Goal: Find contact information: Find contact information

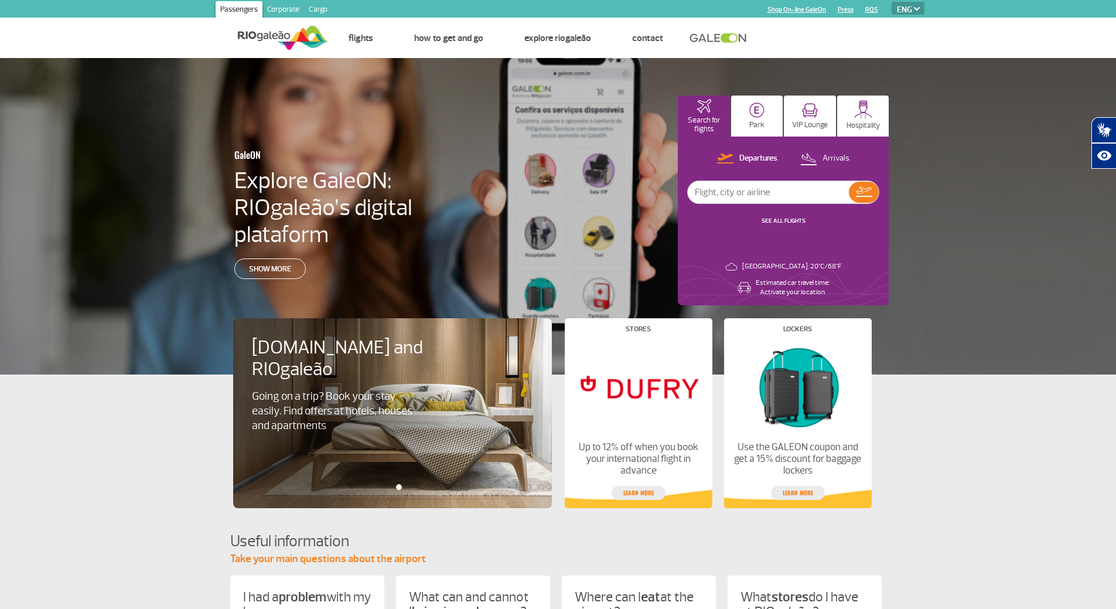
click at [916, 12] on select "PT ENG ESP" at bounding box center [908, 8] width 33 height 13
click at [915, 9] on img at bounding box center [917, 9] width 6 height 4
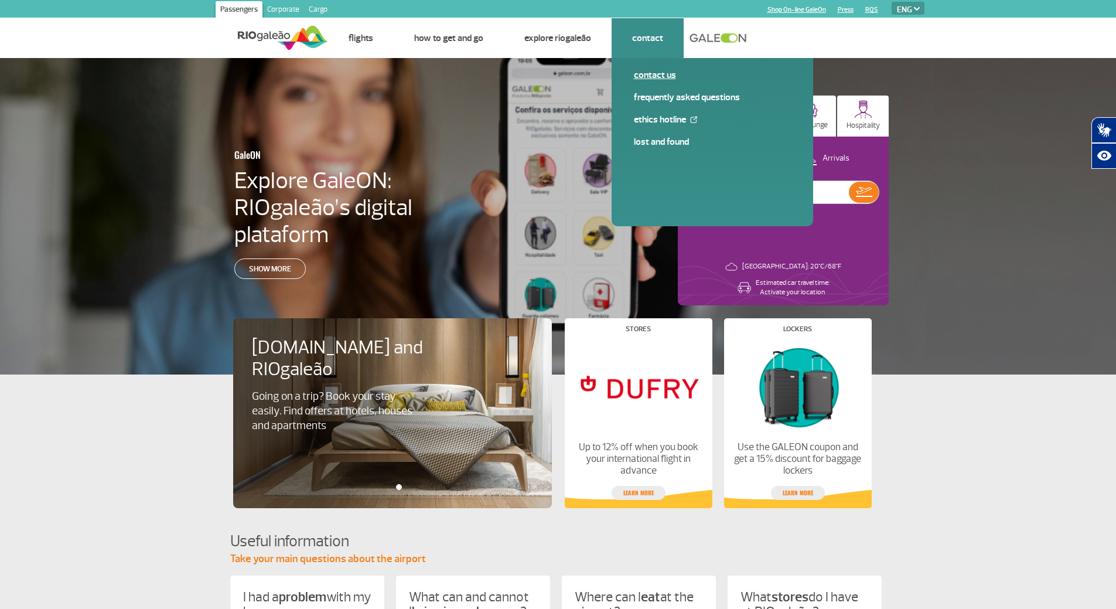
click at [653, 72] on link "Contact us" at bounding box center [712, 75] width 157 height 13
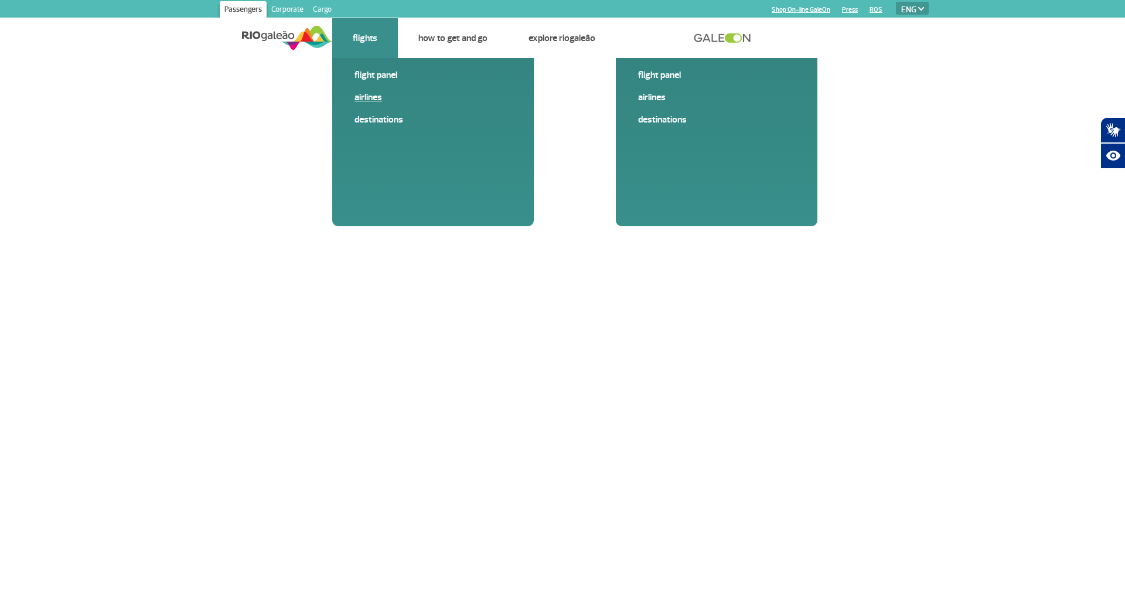
click at [373, 94] on link "Airlines" at bounding box center [432, 97] width 157 height 13
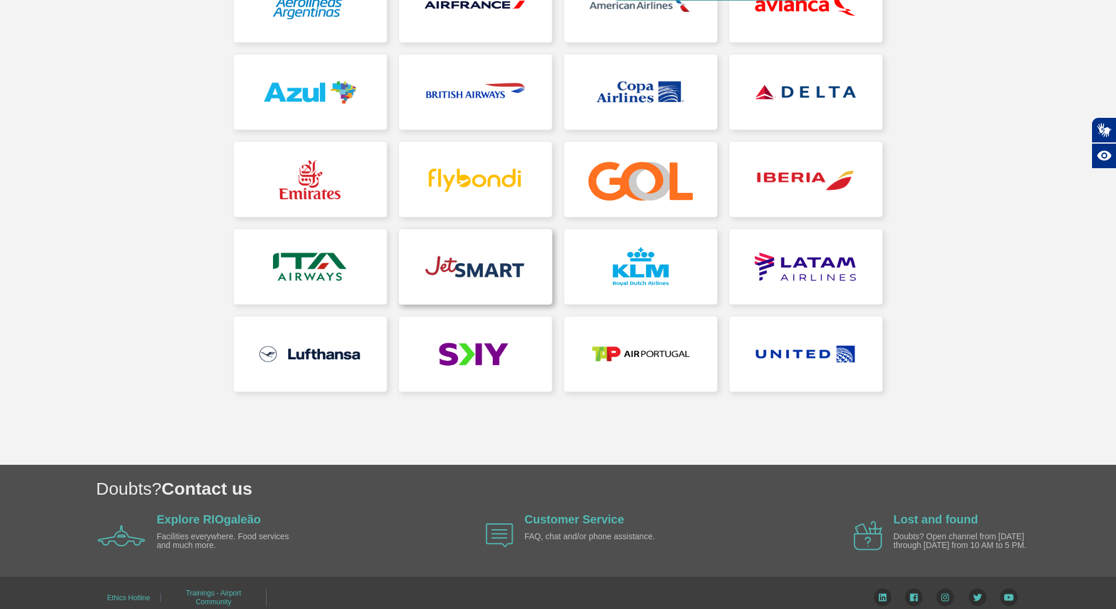
scroll to position [234, 0]
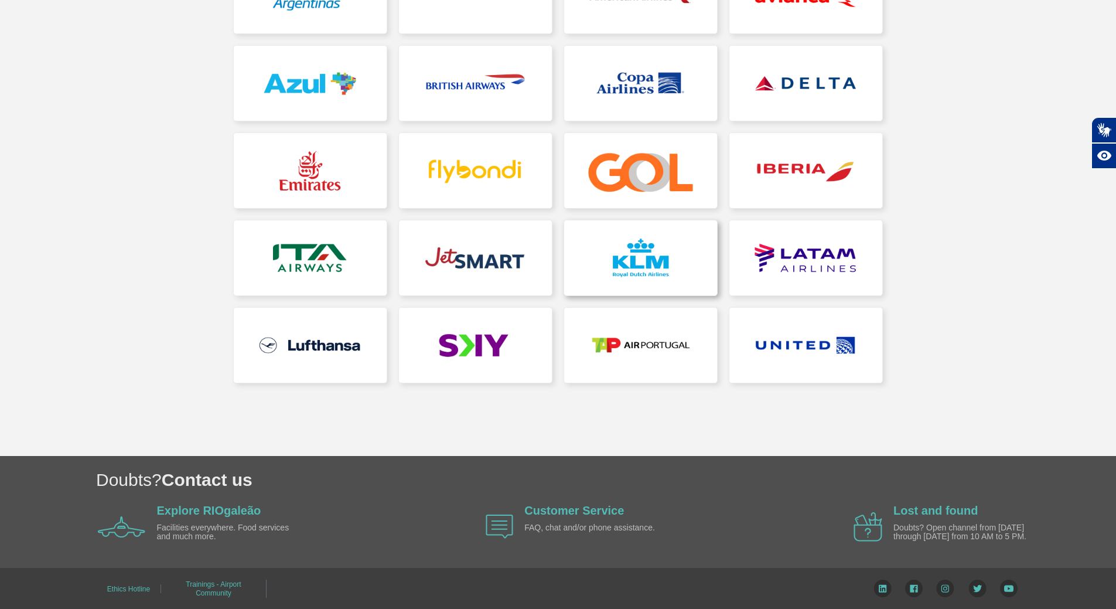
click at [658, 261] on link at bounding box center [640, 257] width 153 height 75
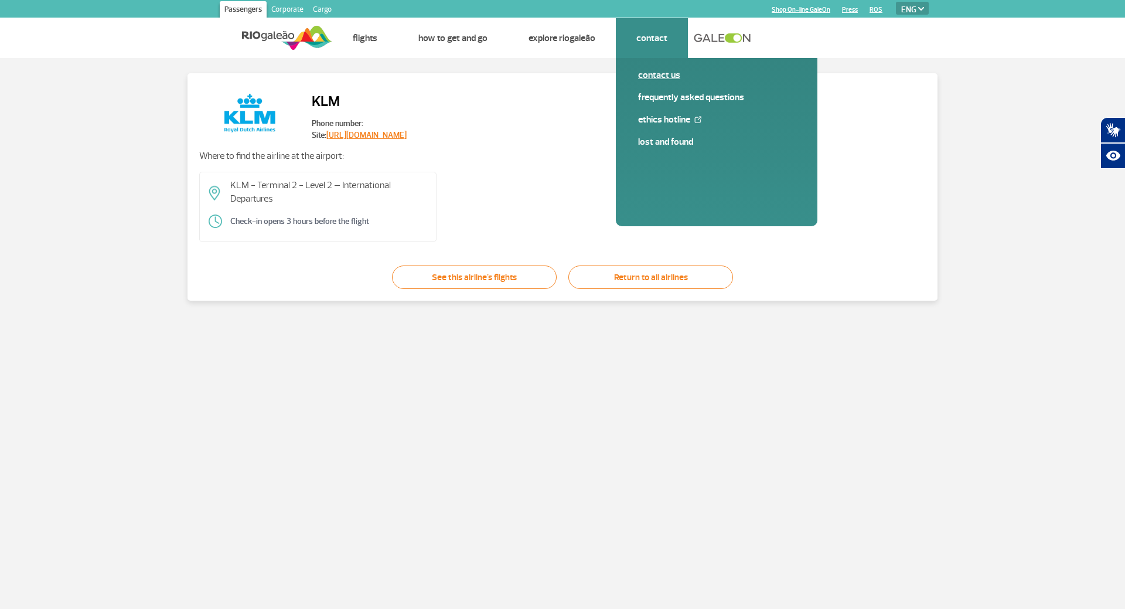
click at [658, 77] on link "Contact us" at bounding box center [716, 75] width 157 height 13
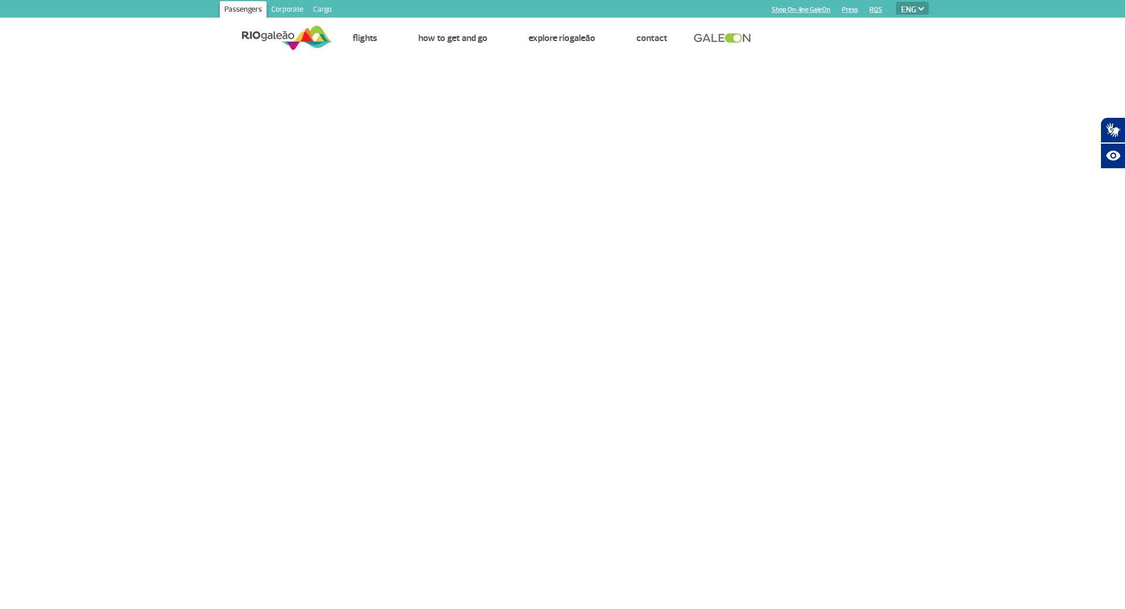
click at [911, 6] on select "PT ENG ESP" at bounding box center [912, 8] width 33 height 13
select select "pt-BR"
click at [896, 2] on select "PT ENG ESP" at bounding box center [912, 8] width 33 height 13
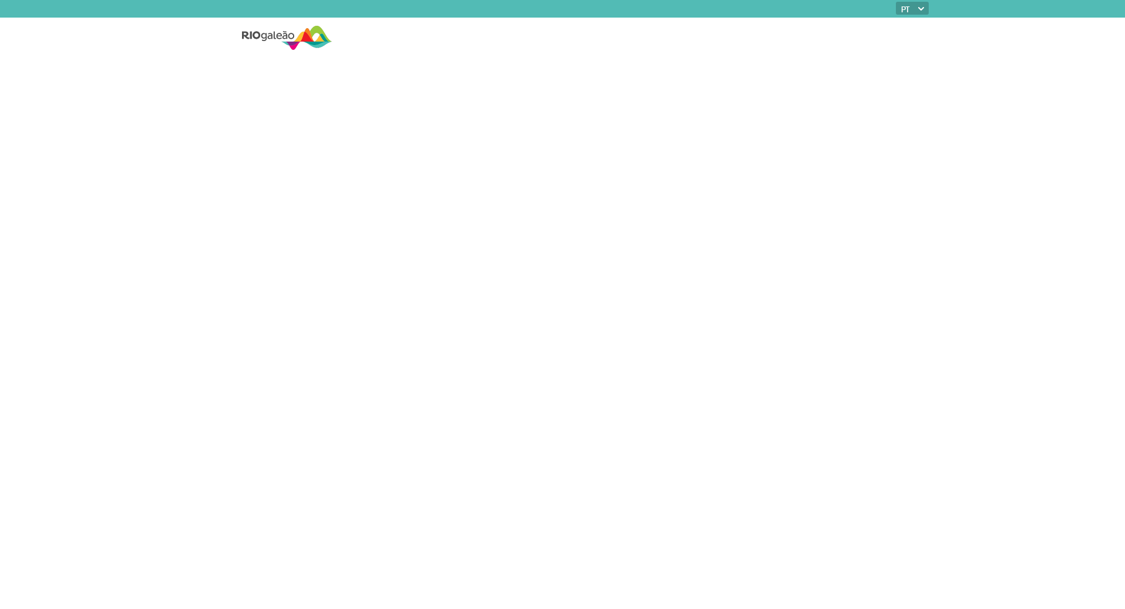
click at [912, 9] on select "PT ENG ESP" at bounding box center [912, 8] width 33 height 13
click at [912, 11] on select "PT ENG ESP" at bounding box center [912, 8] width 33 height 13
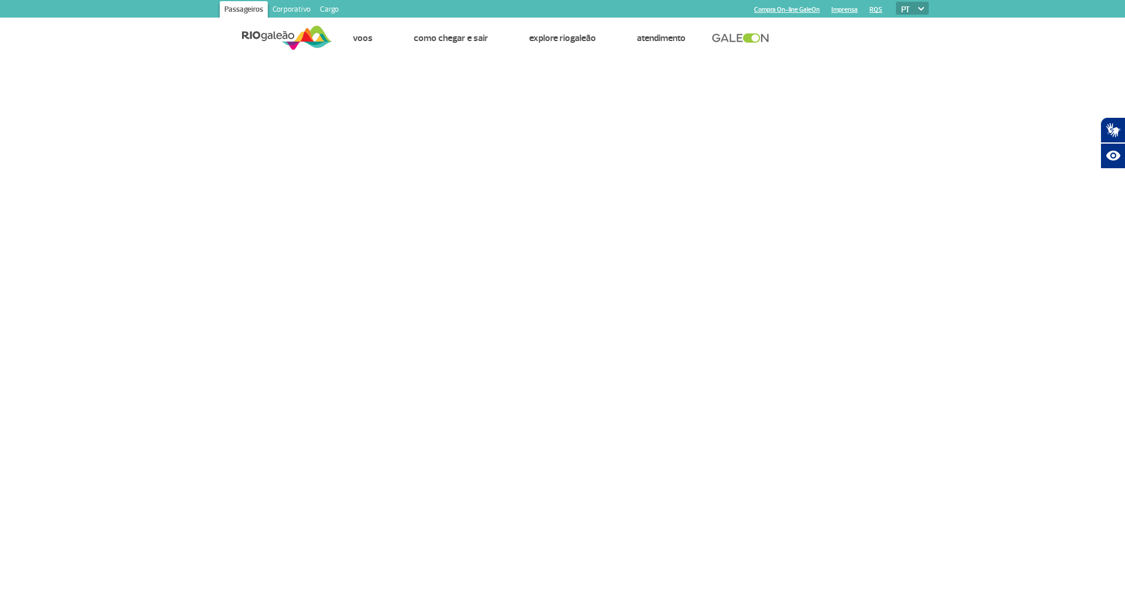
click at [912, 8] on select "PT ENG ESP" at bounding box center [912, 8] width 33 height 13
select select "en"
click at [896, 2] on select "PT ENG ESP" at bounding box center [912, 8] width 33 height 13
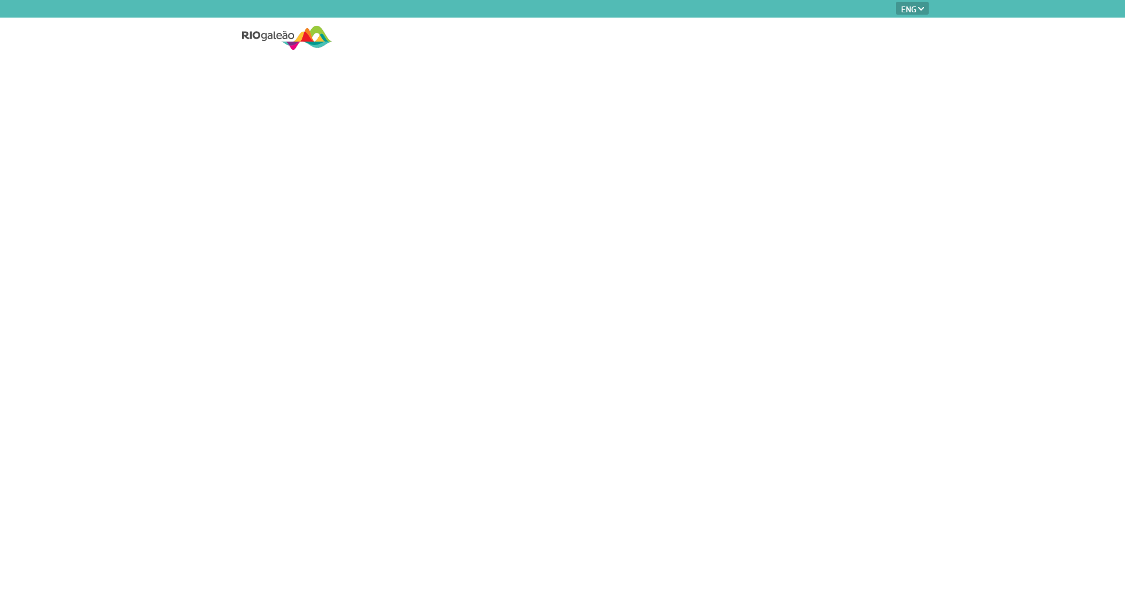
select select "en"
